Goal: Navigation & Orientation: Find specific page/section

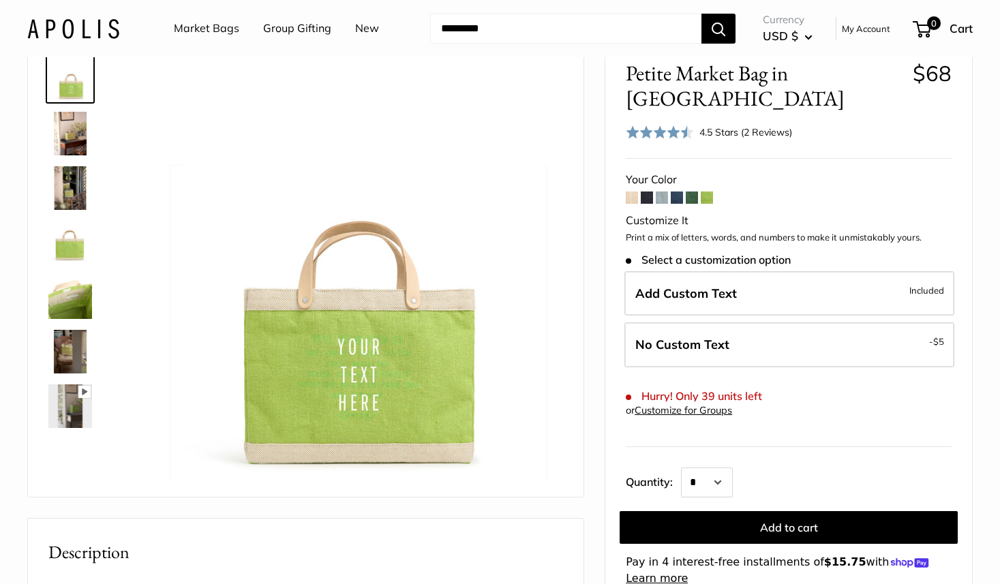
scroll to position [83, 0]
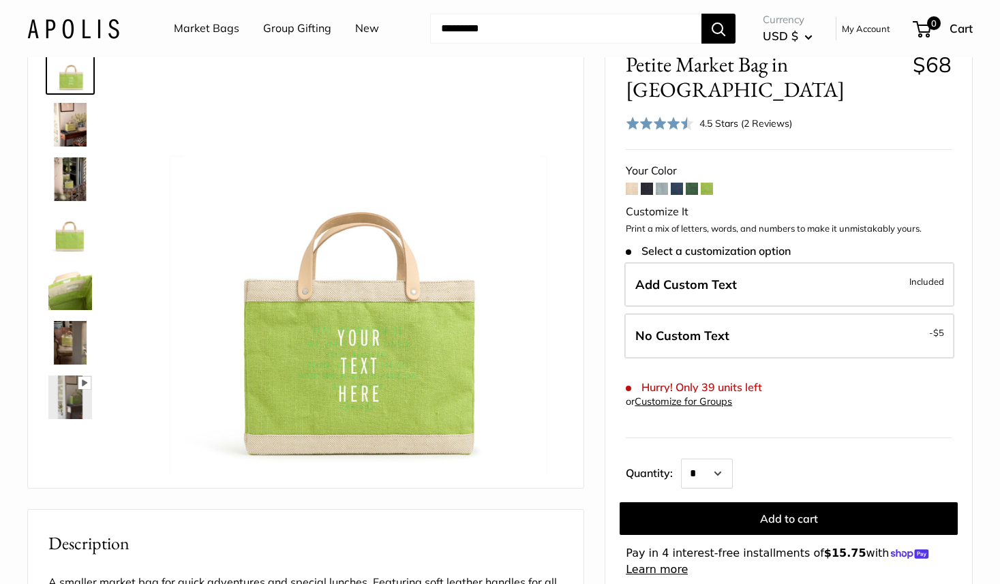
click at [185, 24] on link "Market Bags" at bounding box center [206, 28] width 65 height 20
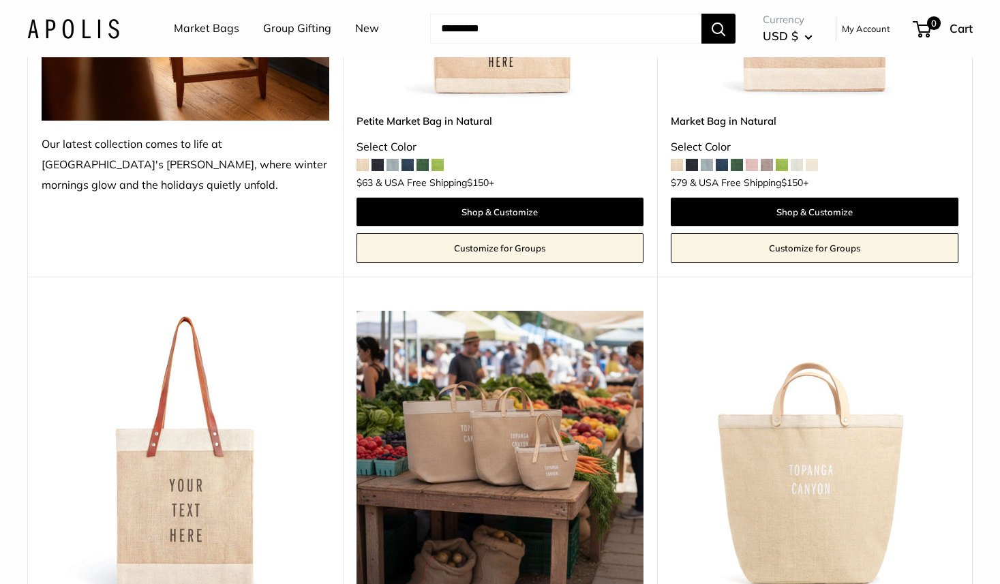
scroll to position [986, 0]
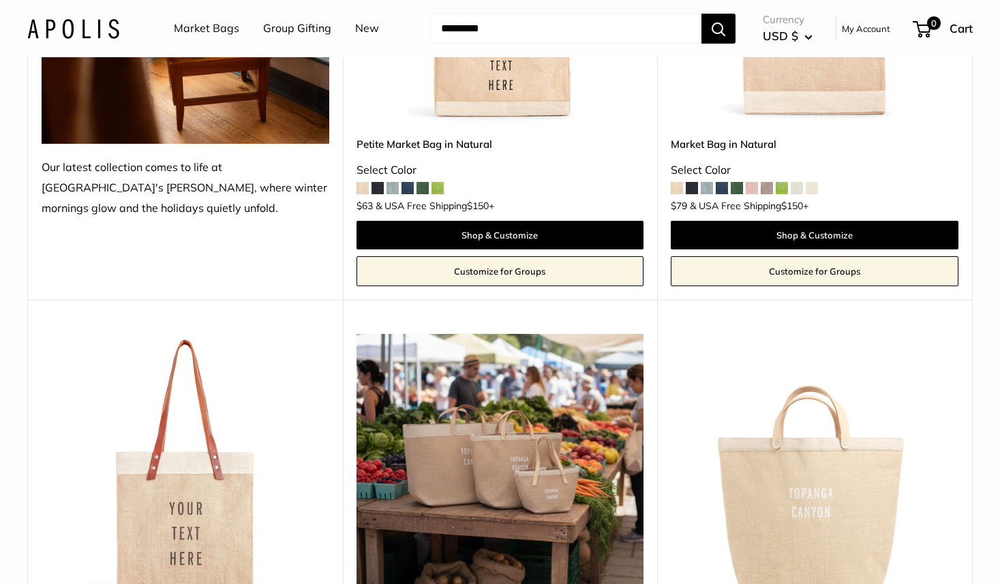
scroll to position [0, 0]
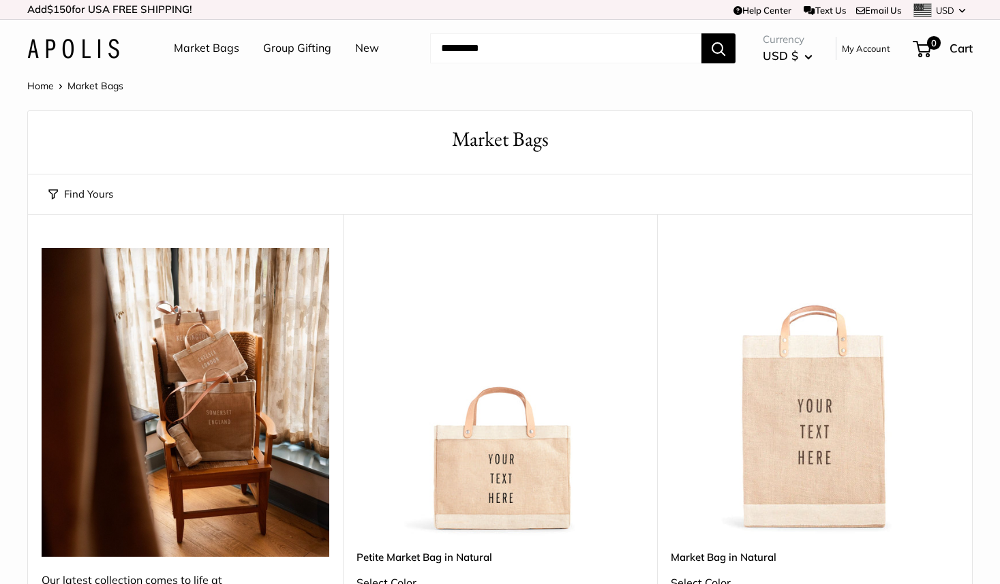
click at [502, 143] on h1 "Market Bags" at bounding box center [499, 139] width 903 height 29
click at [471, 142] on h1 "Market Bags" at bounding box center [499, 139] width 903 height 29
drag, startPoint x: 451, startPoint y: 140, endPoint x: 587, endPoint y: 141, distance: 135.6
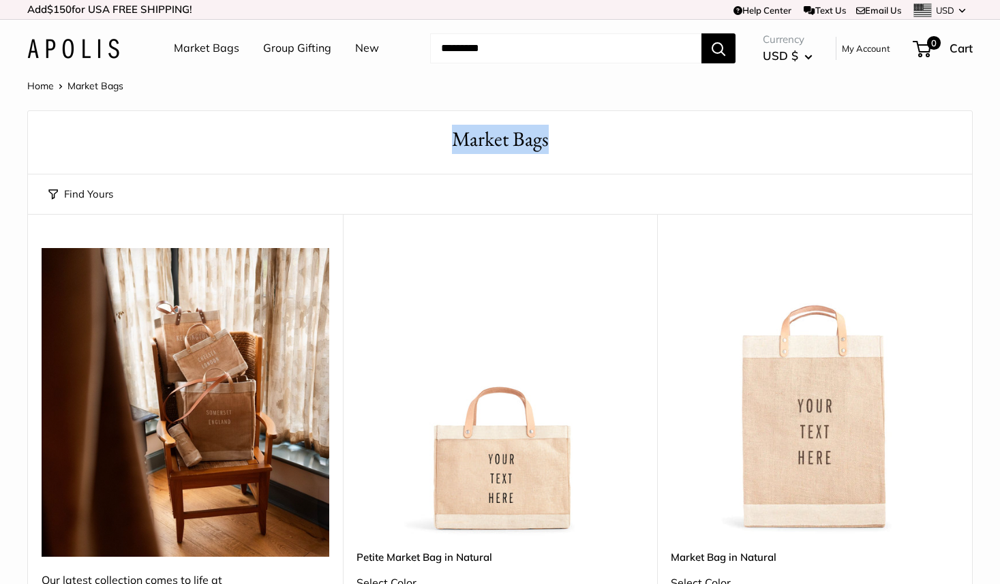
click at [587, 141] on h1 "Market Bags" at bounding box center [499, 139] width 903 height 29
drag, startPoint x: 568, startPoint y: 144, endPoint x: 421, endPoint y: 141, distance: 147.2
click at [421, 141] on h1 "Market Bags" at bounding box center [499, 139] width 903 height 29
click at [519, 144] on h1 "Market Bags" at bounding box center [499, 139] width 903 height 29
